Goal: Task Accomplishment & Management: Use online tool/utility

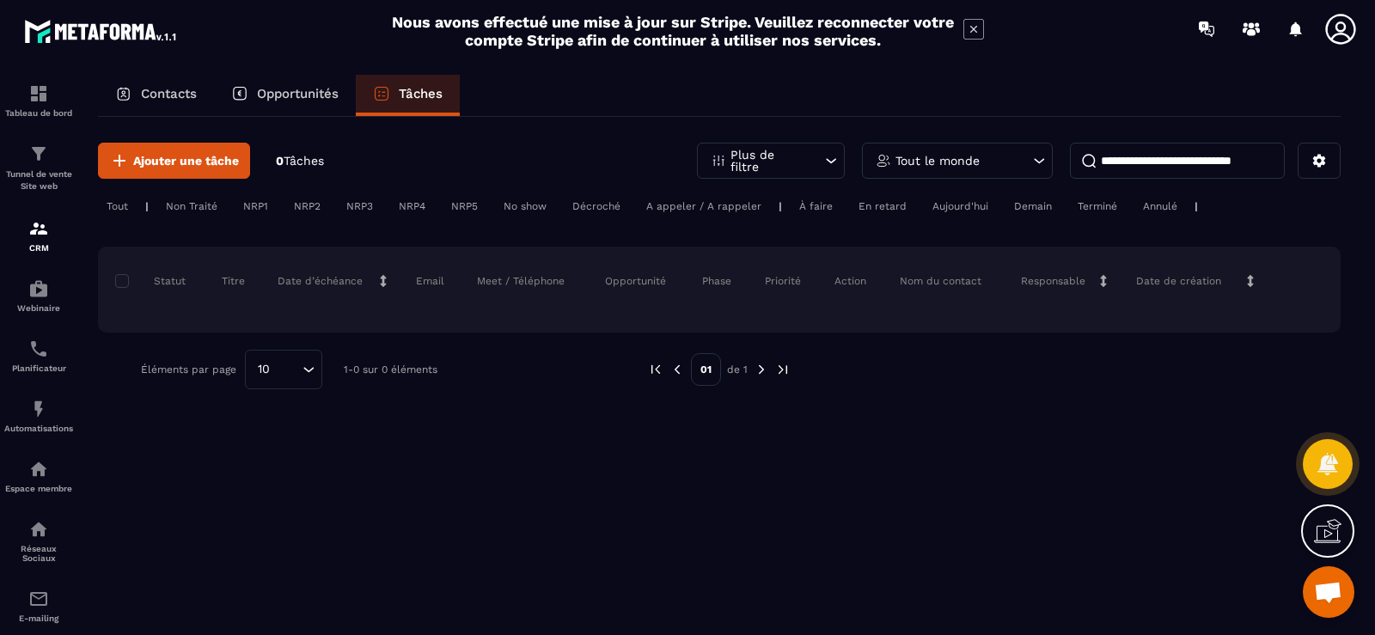
click at [193, 95] on p "Contacts" at bounding box center [169, 93] width 56 height 15
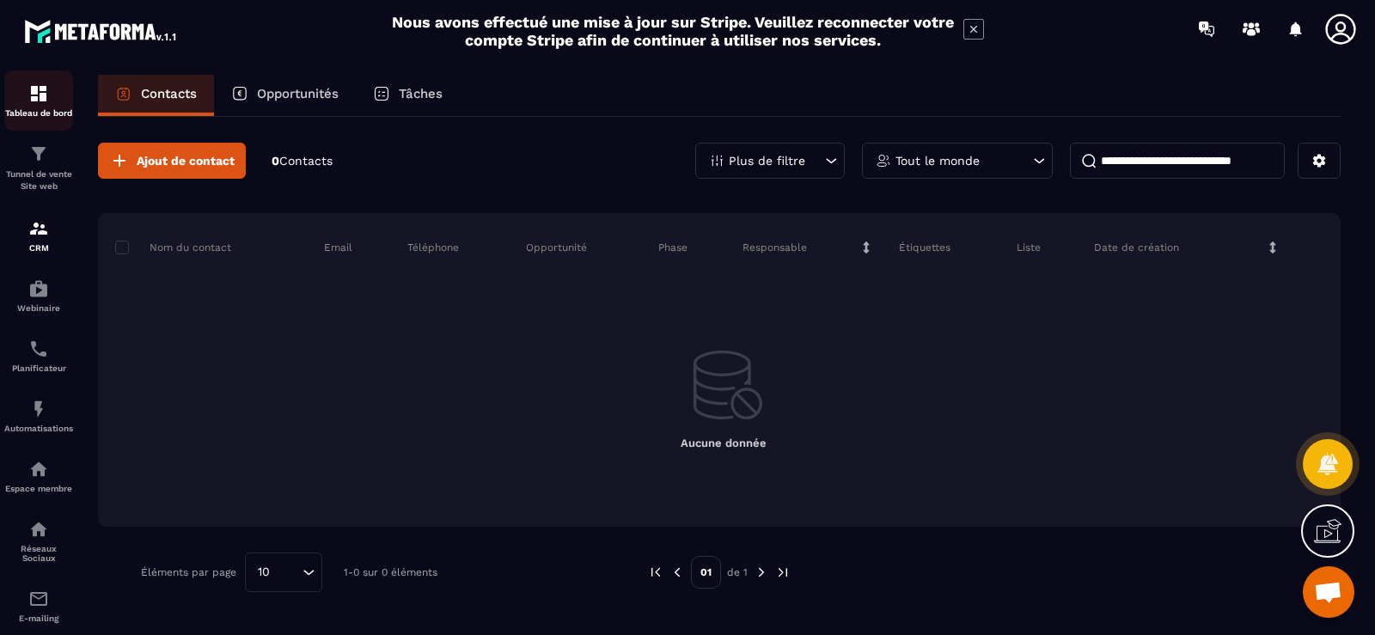
click at [46, 116] on p "Tableau de bord" at bounding box center [38, 112] width 69 height 9
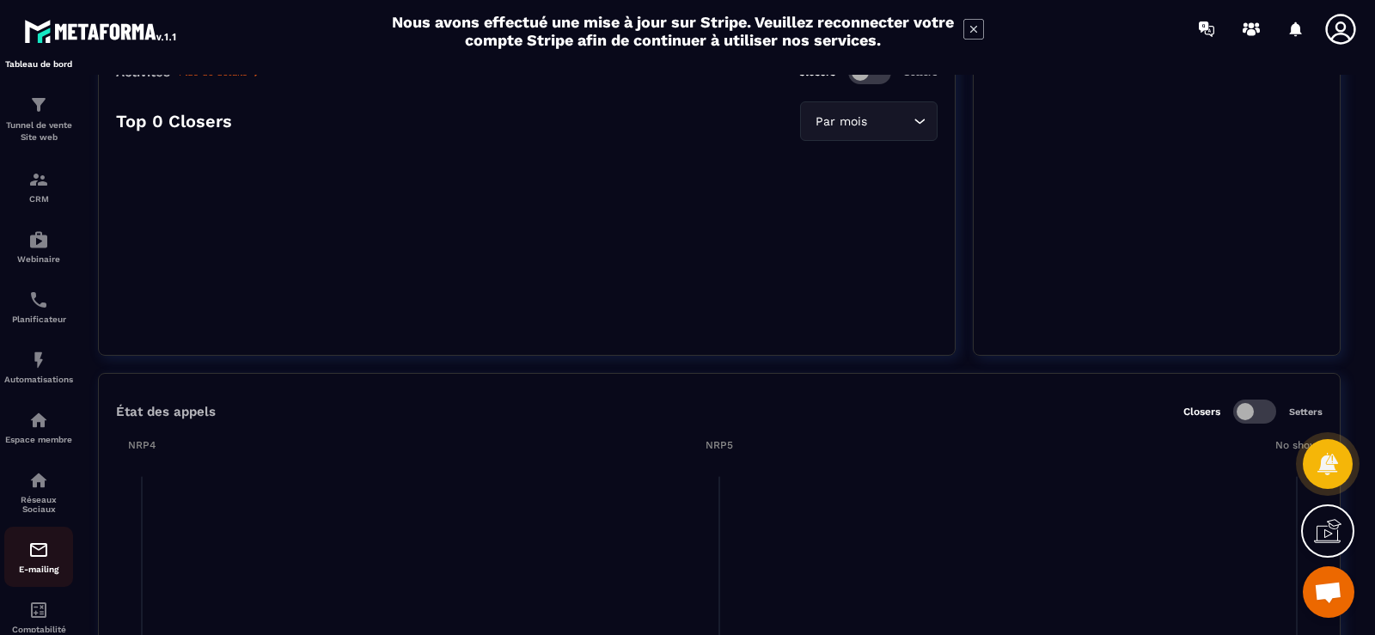
scroll to position [131, 0]
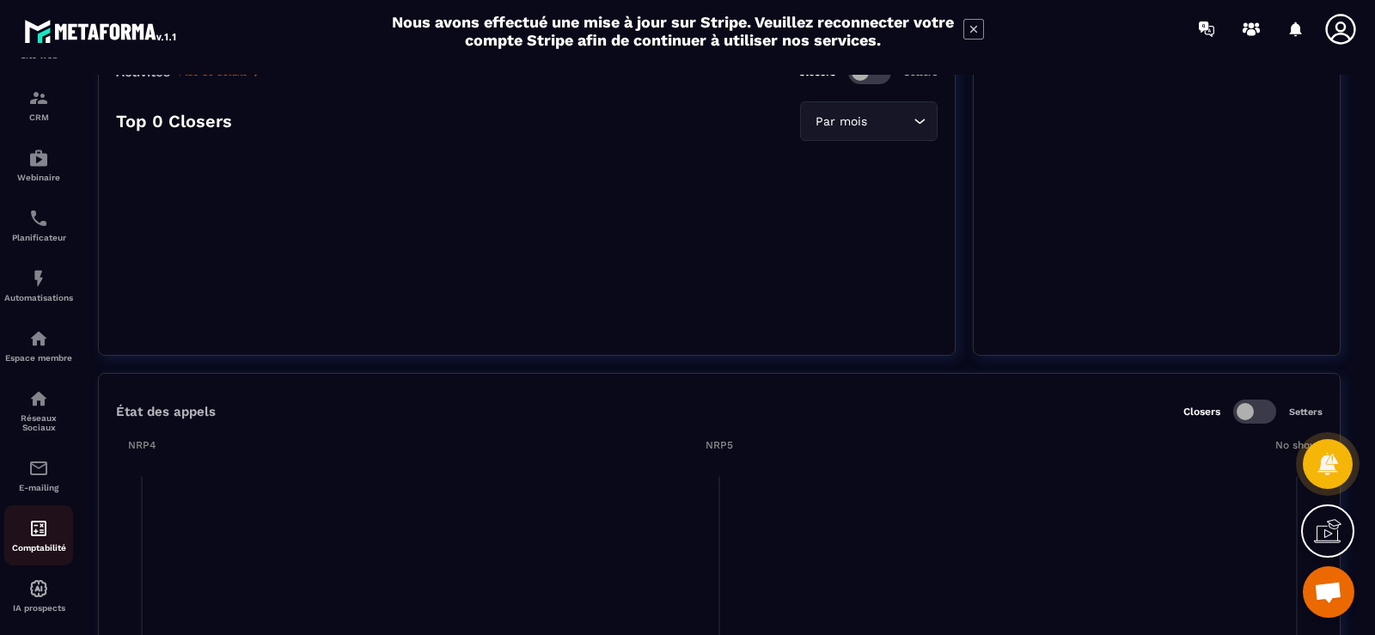
click at [47, 540] on div "Comptabilité" at bounding box center [38, 535] width 69 height 34
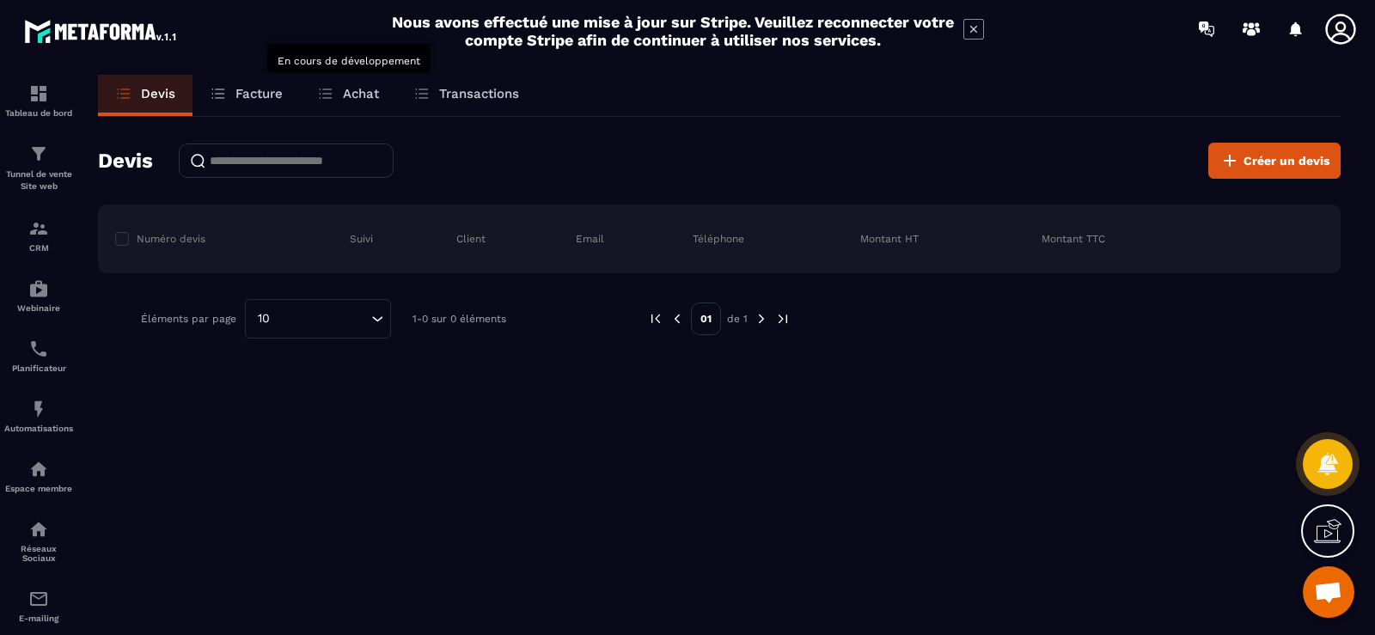
click at [331, 95] on icon at bounding box center [325, 93] width 17 height 17
click at [469, 89] on p "Transactions" at bounding box center [479, 93] width 80 height 15
click at [1330, 473] on icon at bounding box center [1327, 463] width 21 height 23
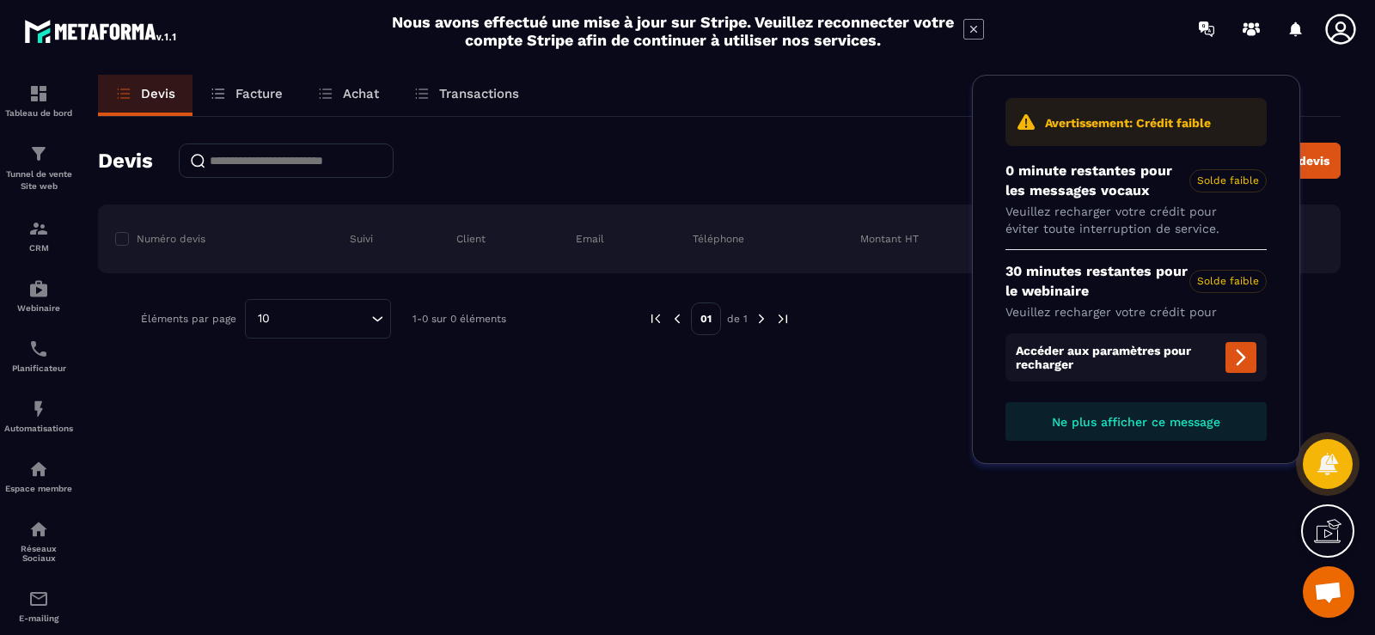
click at [1326, 536] on icon at bounding box center [1328, 531] width 28 height 28
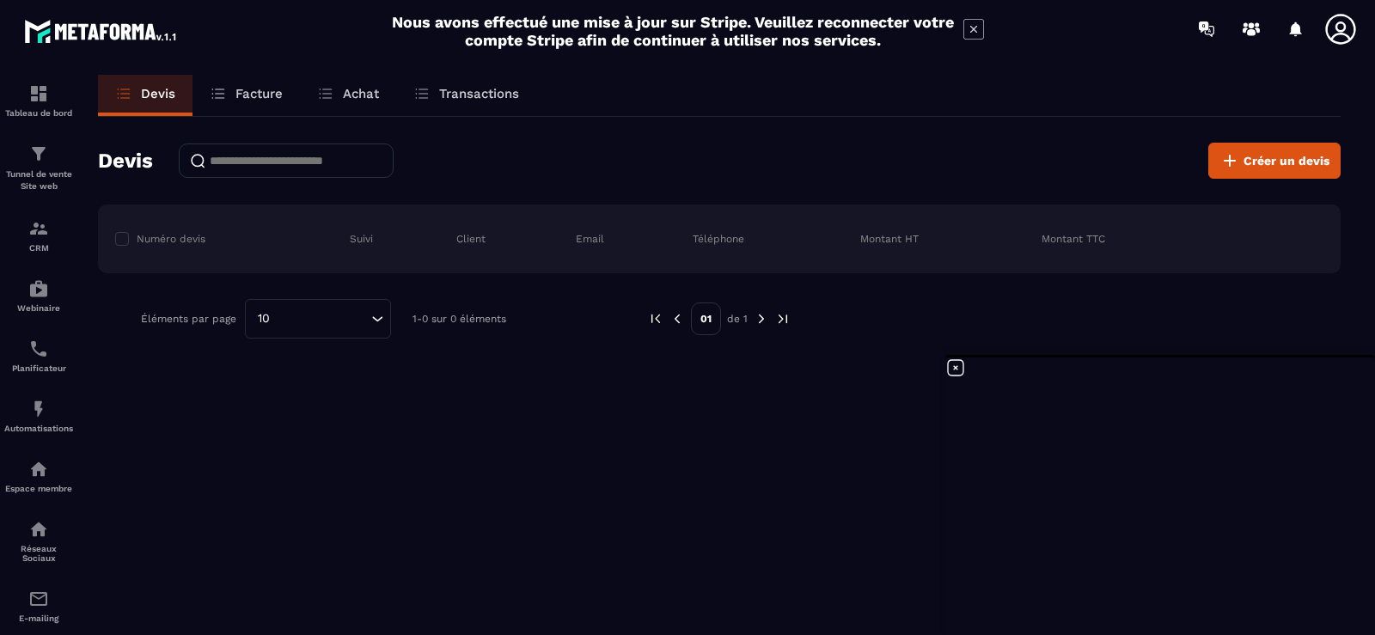
click at [959, 374] on icon at bounding box center [955, 368] width 21 height 21
click at [1326, 588] on span "Ouvrir le chat" at bounding box center [1328, 594] width 28 height 24
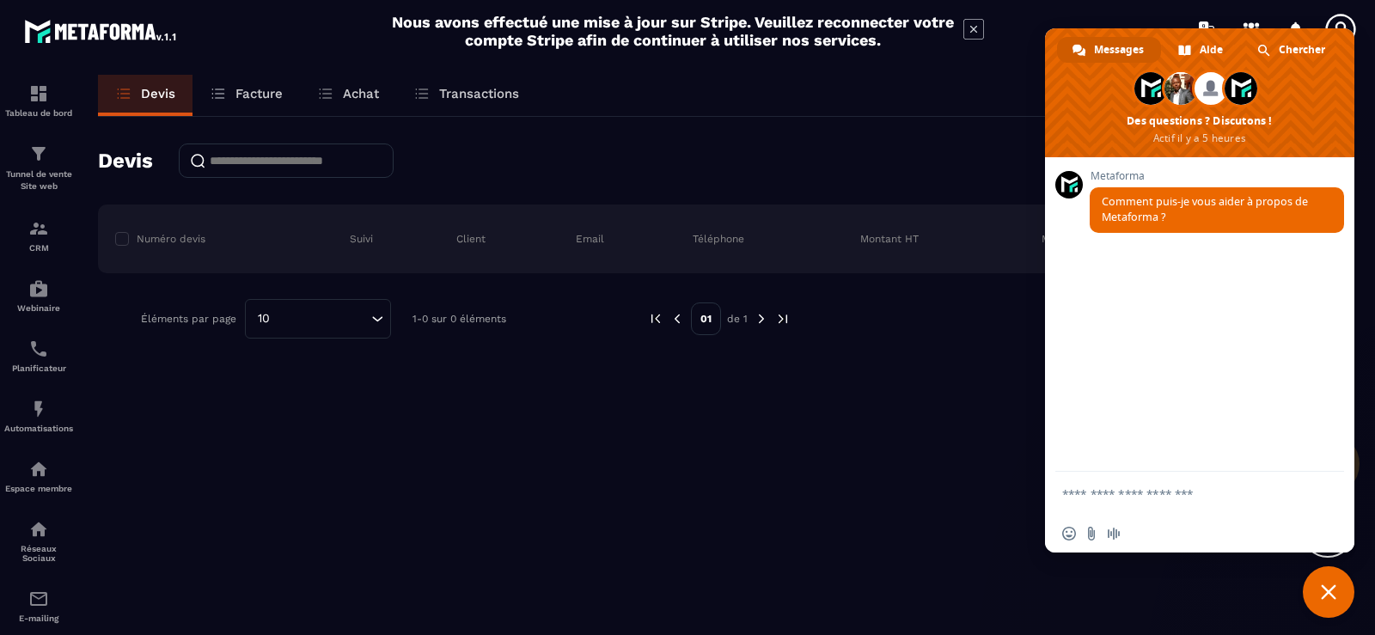
click at [876, 394] on div "Devis Facture Achat Transactions Devis Créer un devis Numéro devis Suivi Client…" at bounding box center [719, 371] width 1277 height 592
click at [1342, 584] on span "Fermer le chat" at bounding box center [1329, 592] width 52 height 52
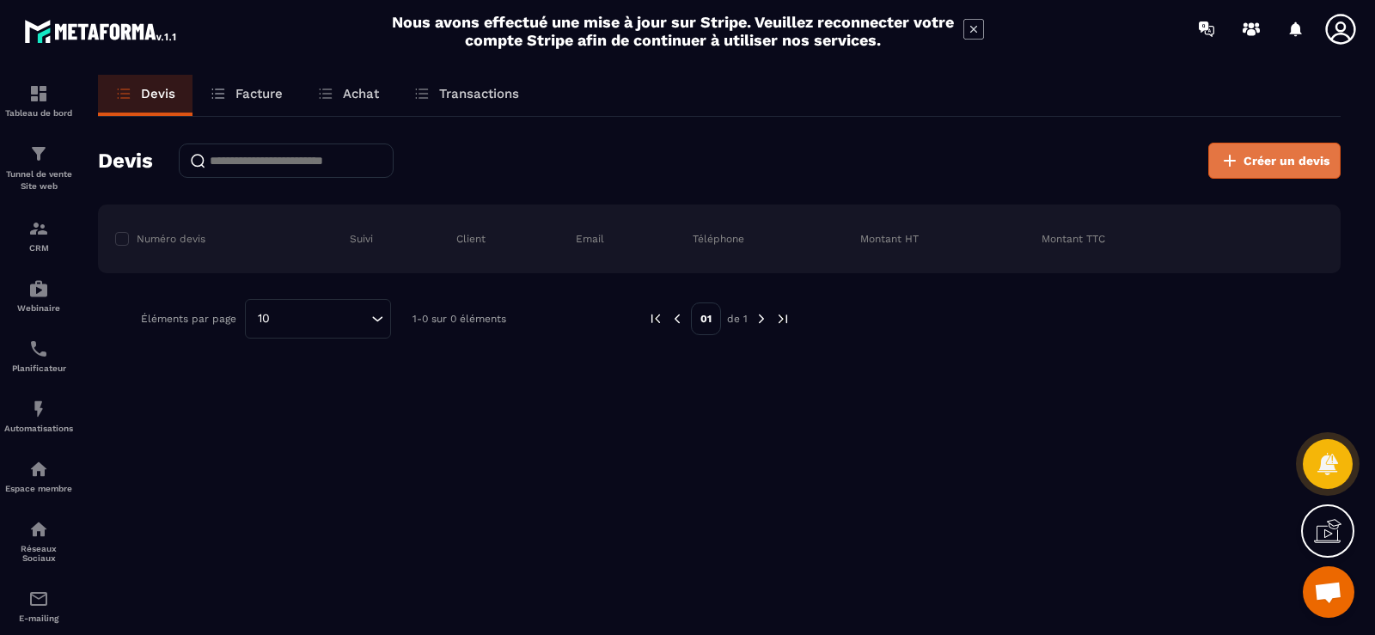
click at [1252, 162] on span "Créer un devis" at bounding box center [1287, 160] width 86 height 17
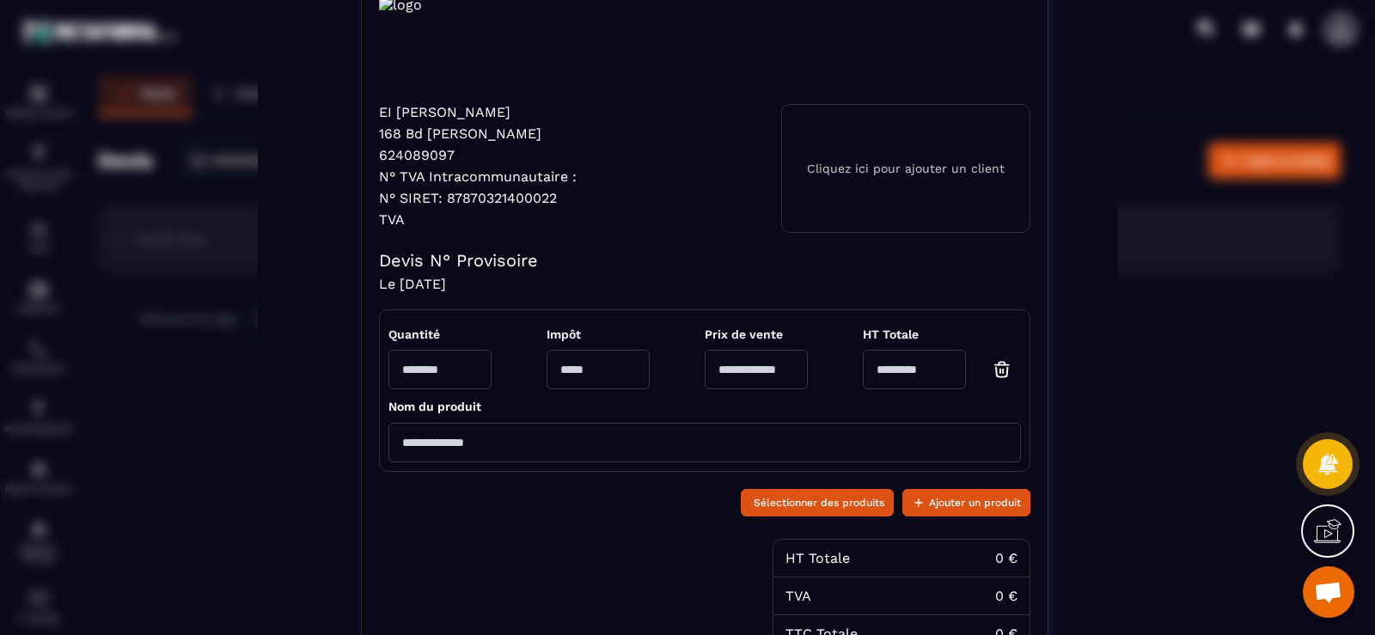
scroll to position [234, 0]
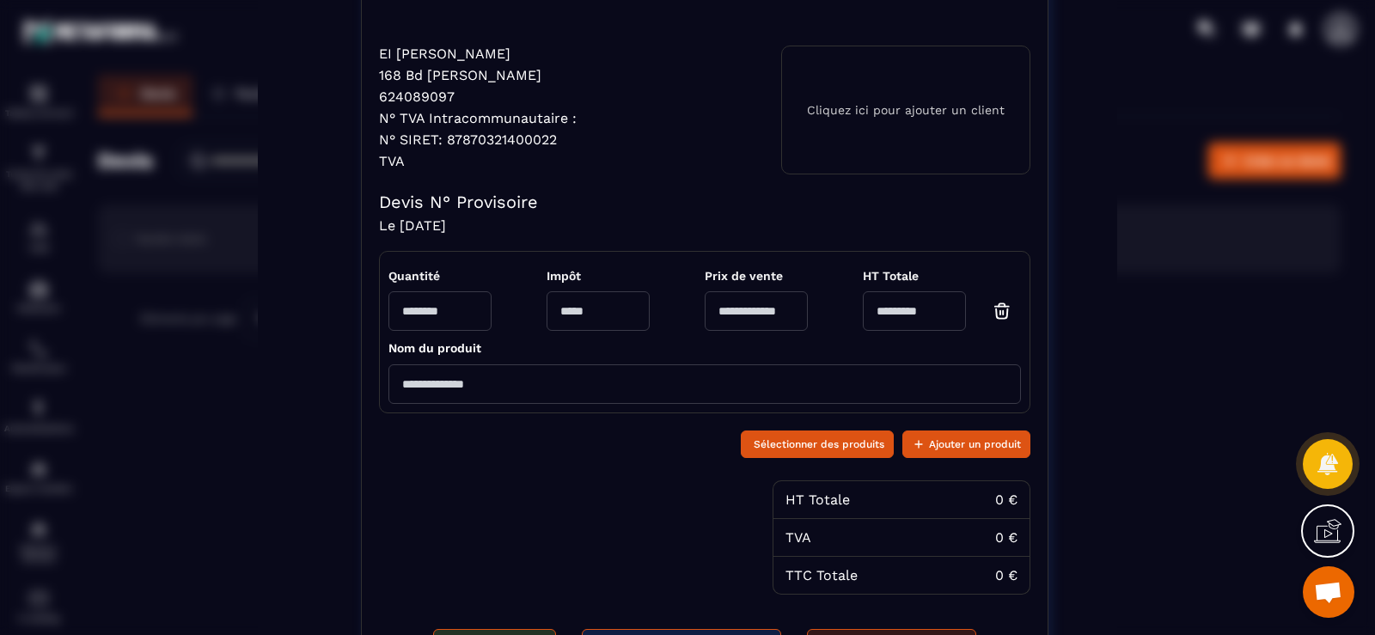
click at [1333, 533] on icon at bounding box center [1328, 531] width 28 height 28
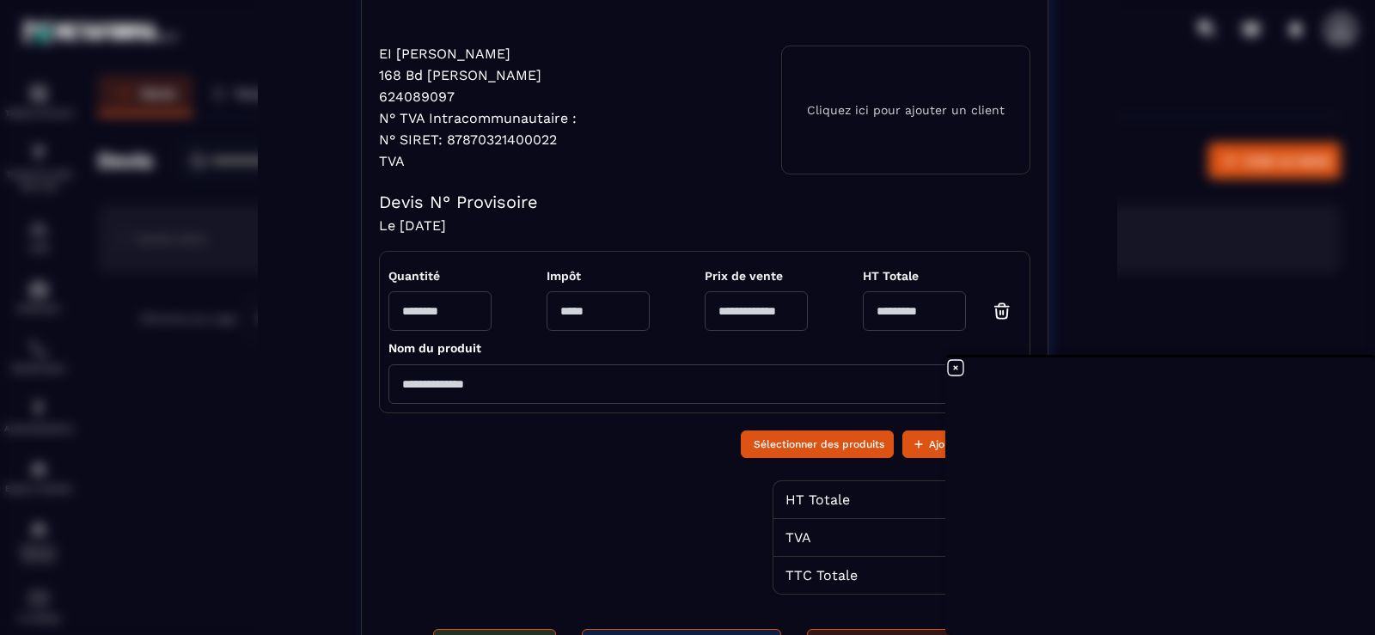
click at [950, 368] on icon at bounding box center [955, 368] width 21 height 21
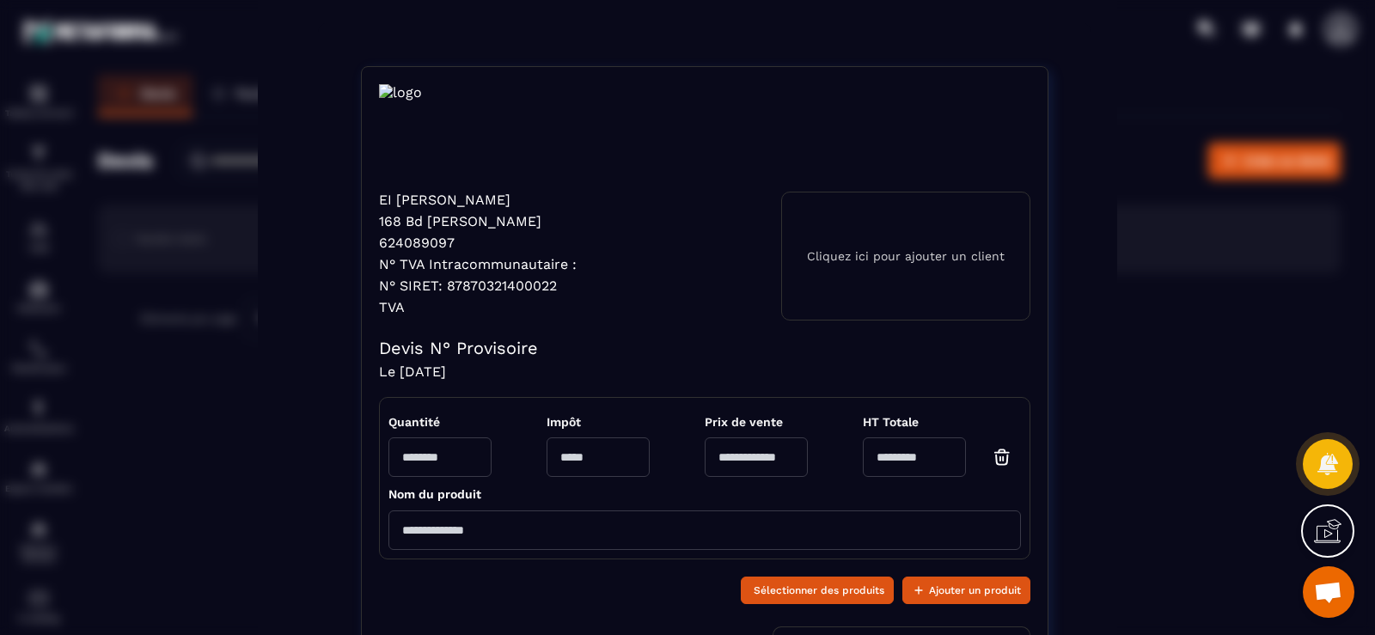
scroll to position [0, 0]
